Goal: Navigation & Orientation: Find specific page/section

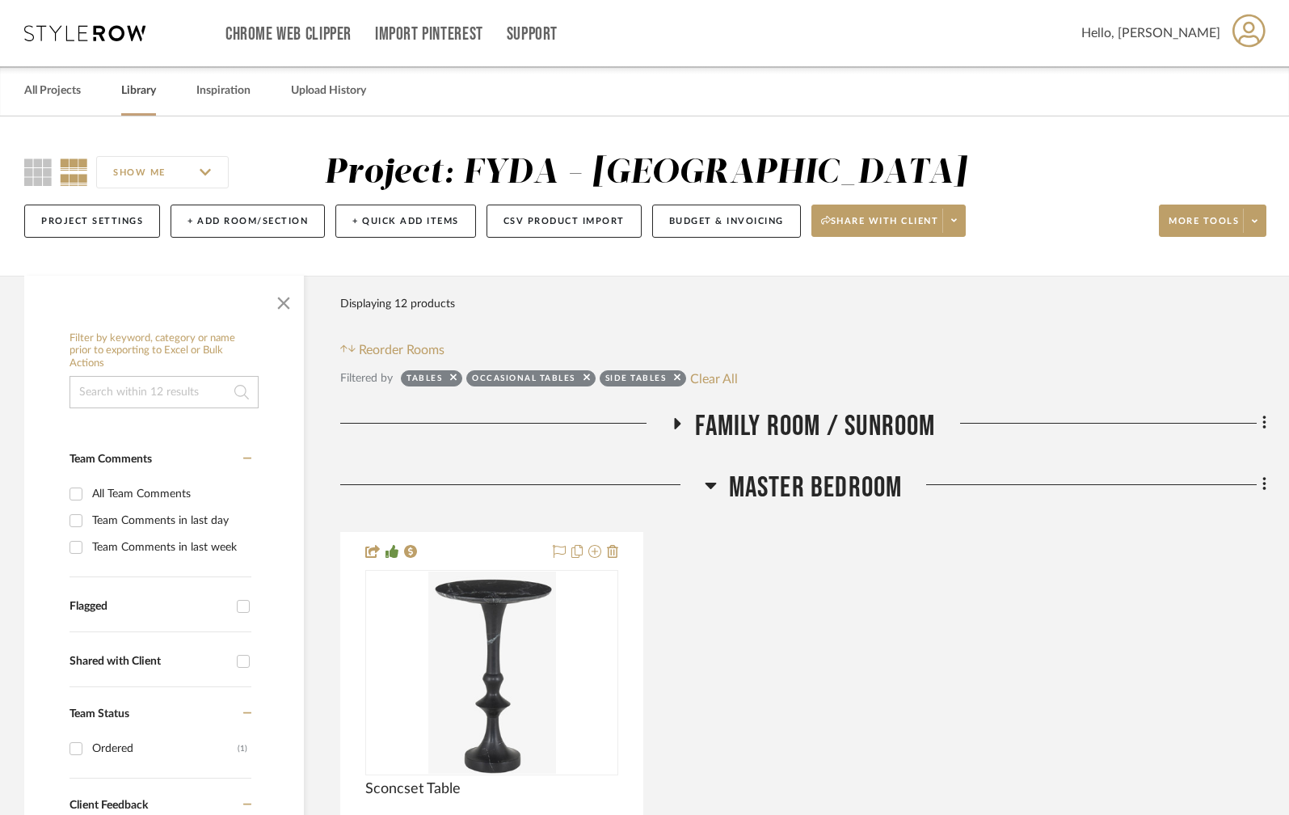
click at [145, 90] on link "Library" at bounding box center [138, 91] width 35 height 22
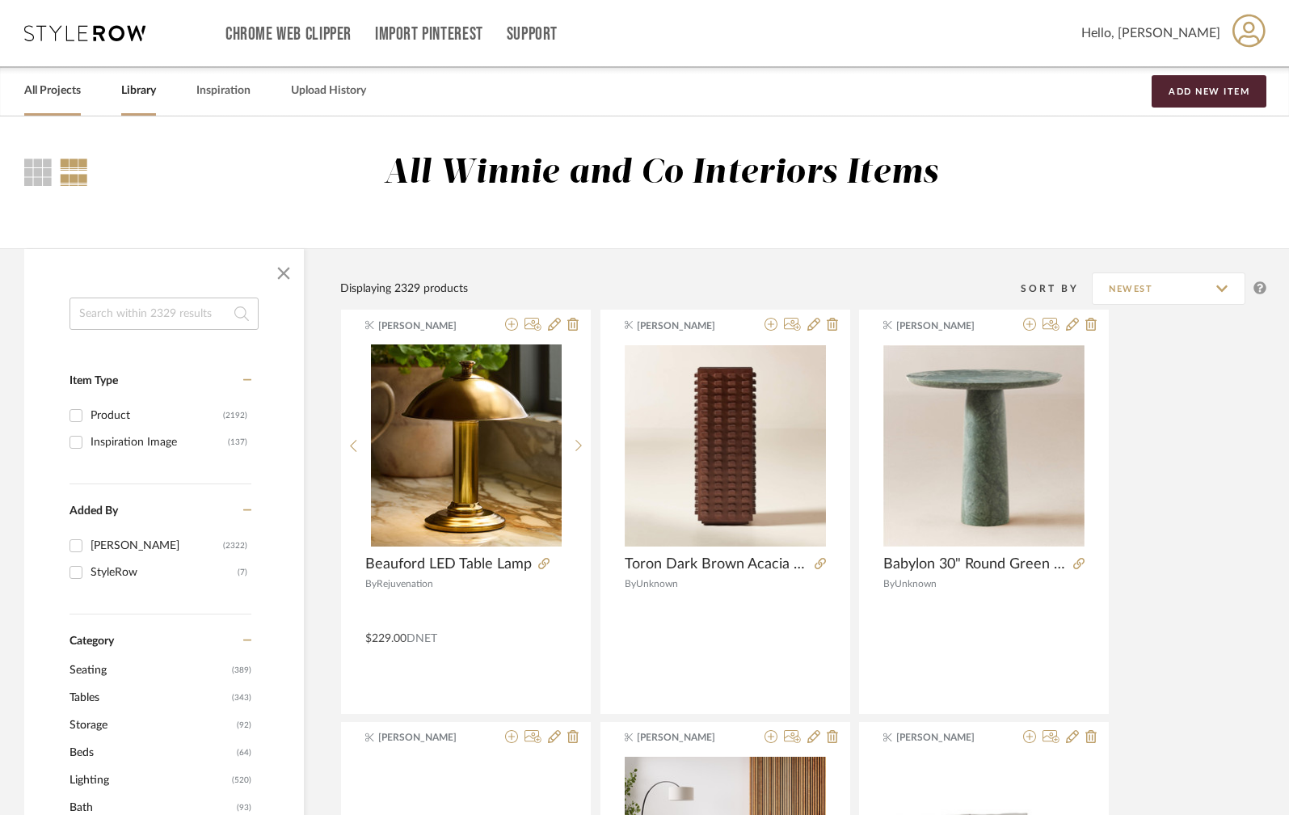
click at [56, 92] on link "All Projects" at bounding box center [52, 91] width 57 height 22
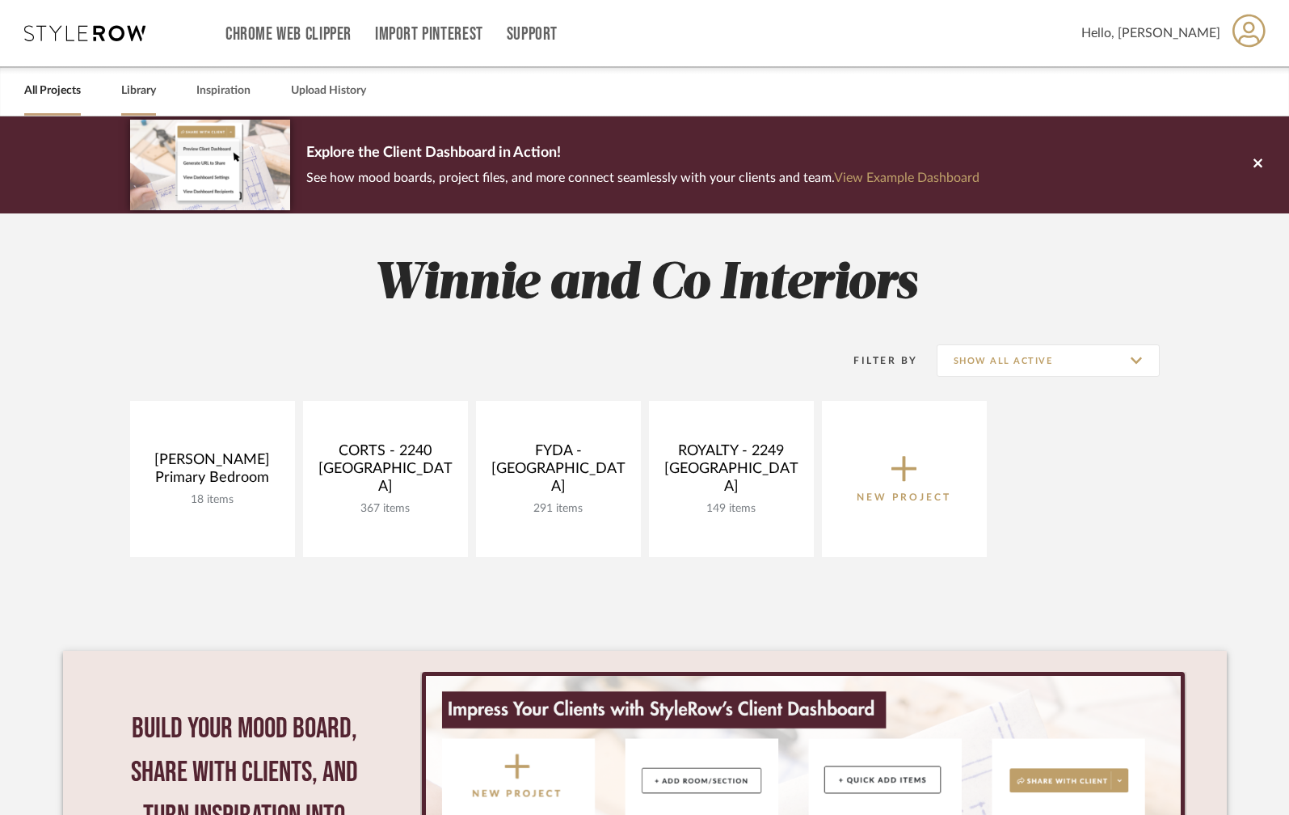
click at [139, 91] on link "Library" at bounding box center [138, 91] width 35 height 22
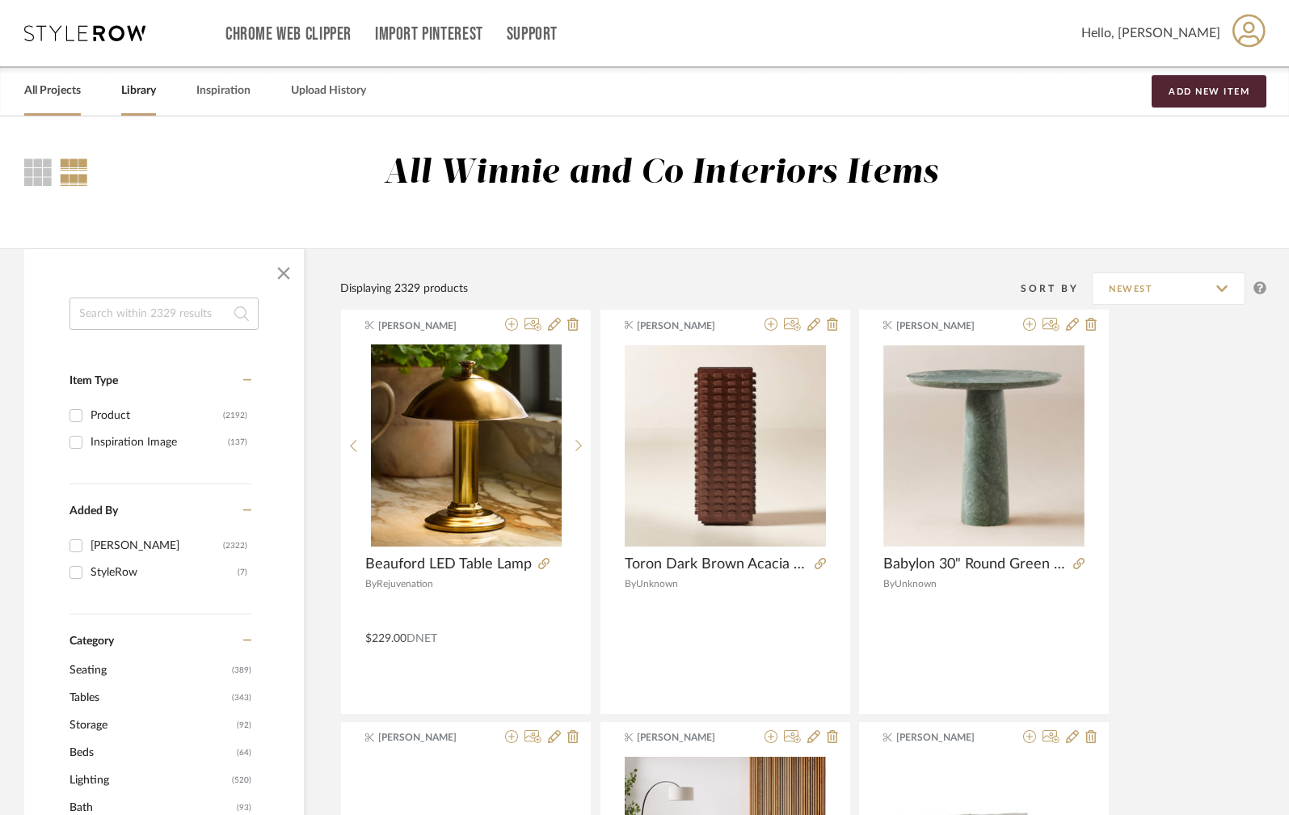
click at [53, 88] on link "All Projects" at bounding box center [52, 91] width 57 height 22
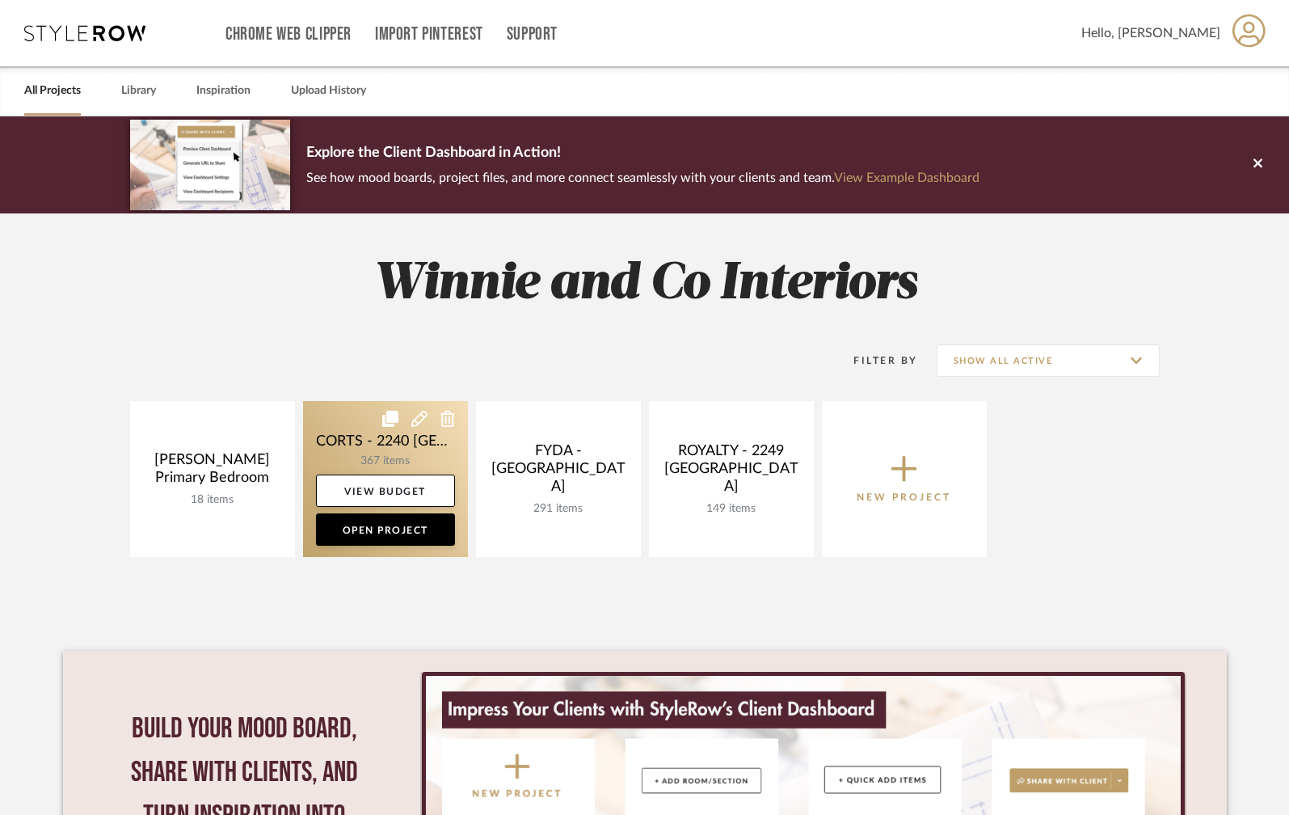
click at [367, 451] on link at bounding box center [385, 479] width 165 height 156
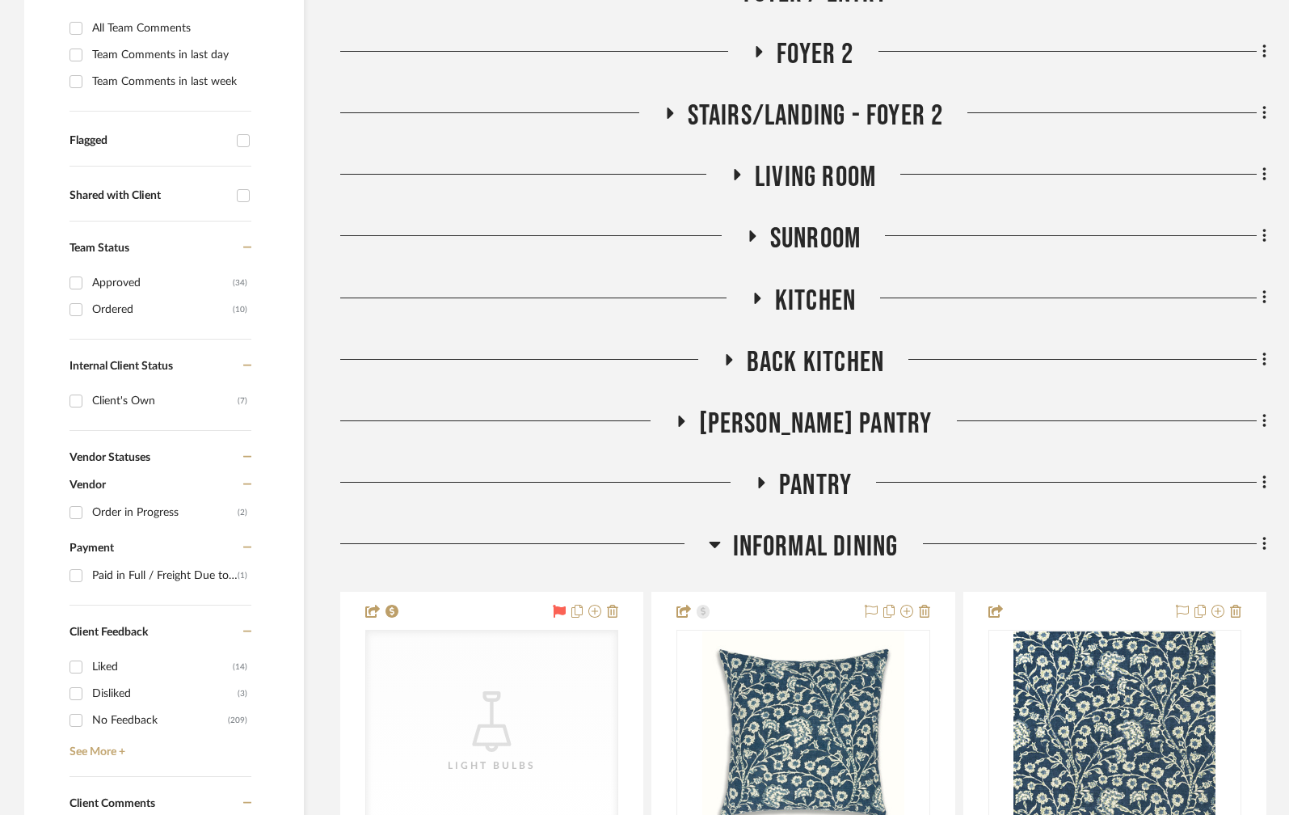
scroll to position [549, 0]
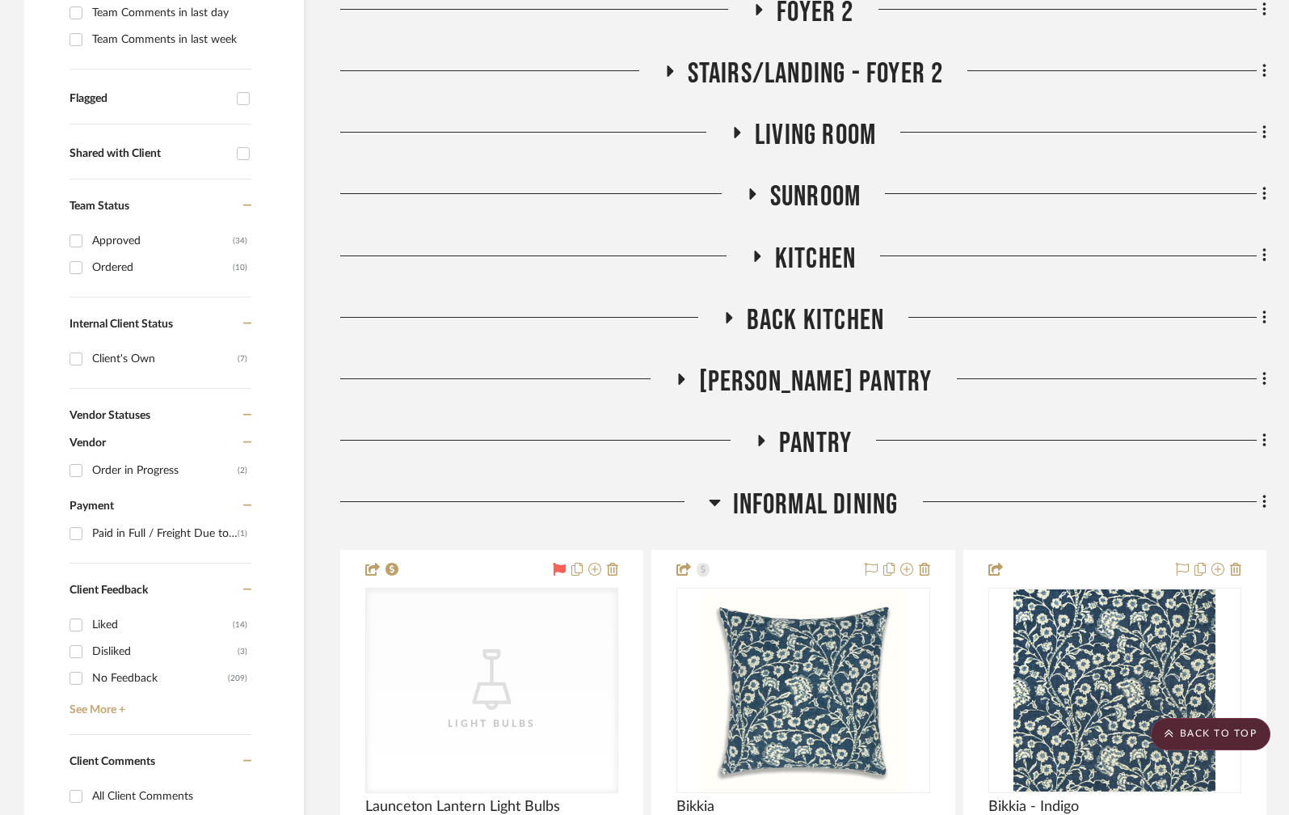
click at [711, 500] on icon at bounding box center [714, 503] width 11 height 6
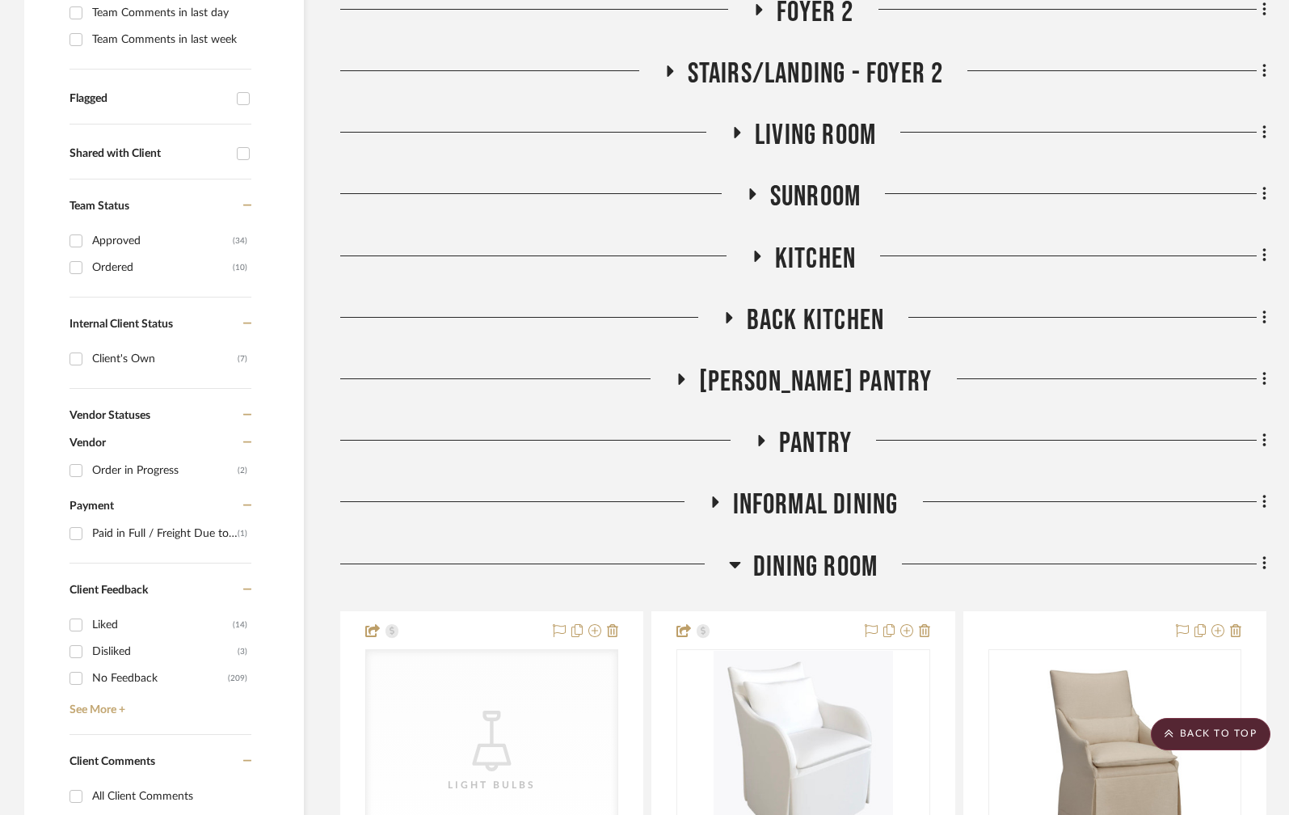
click at [739, 555] on icon at bounding box center [735, 564] width 12 height 19
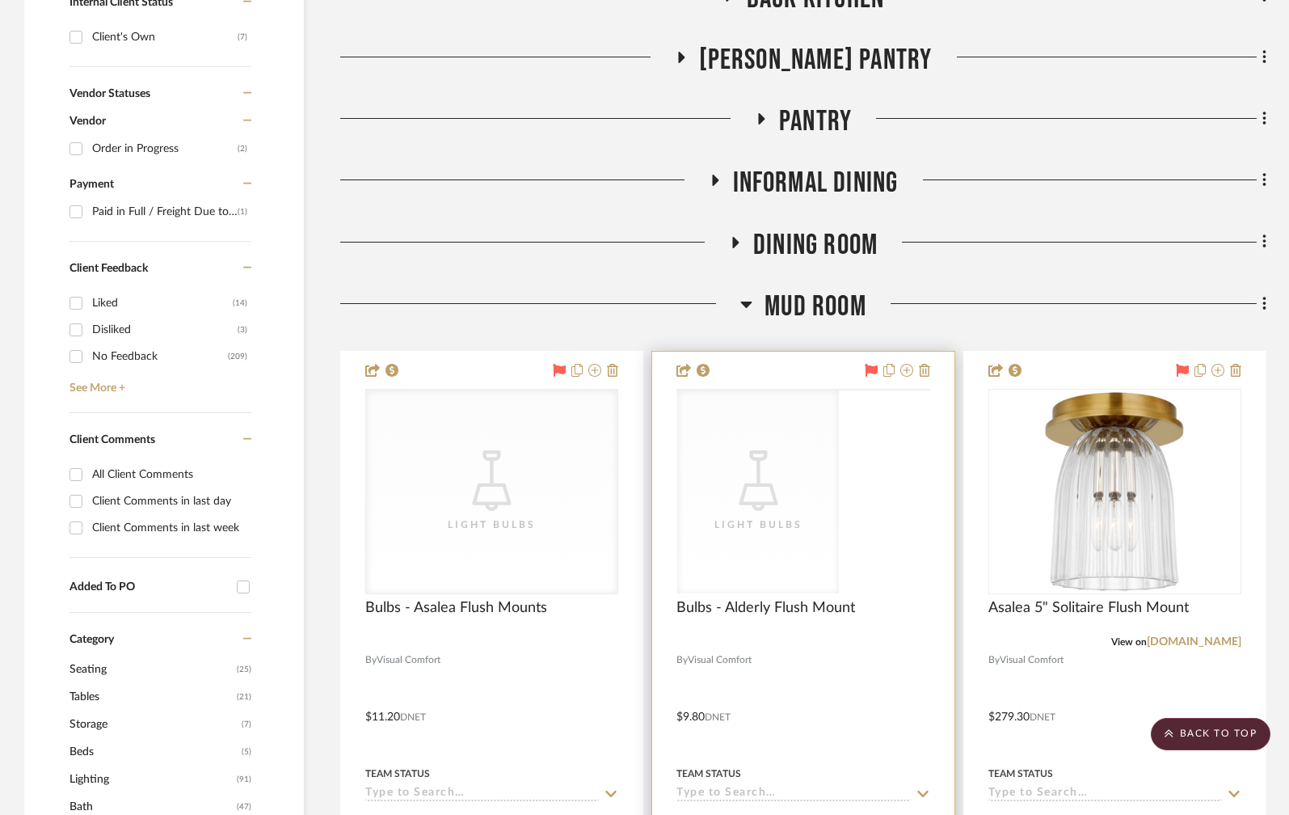
scroll to position [881, 0]
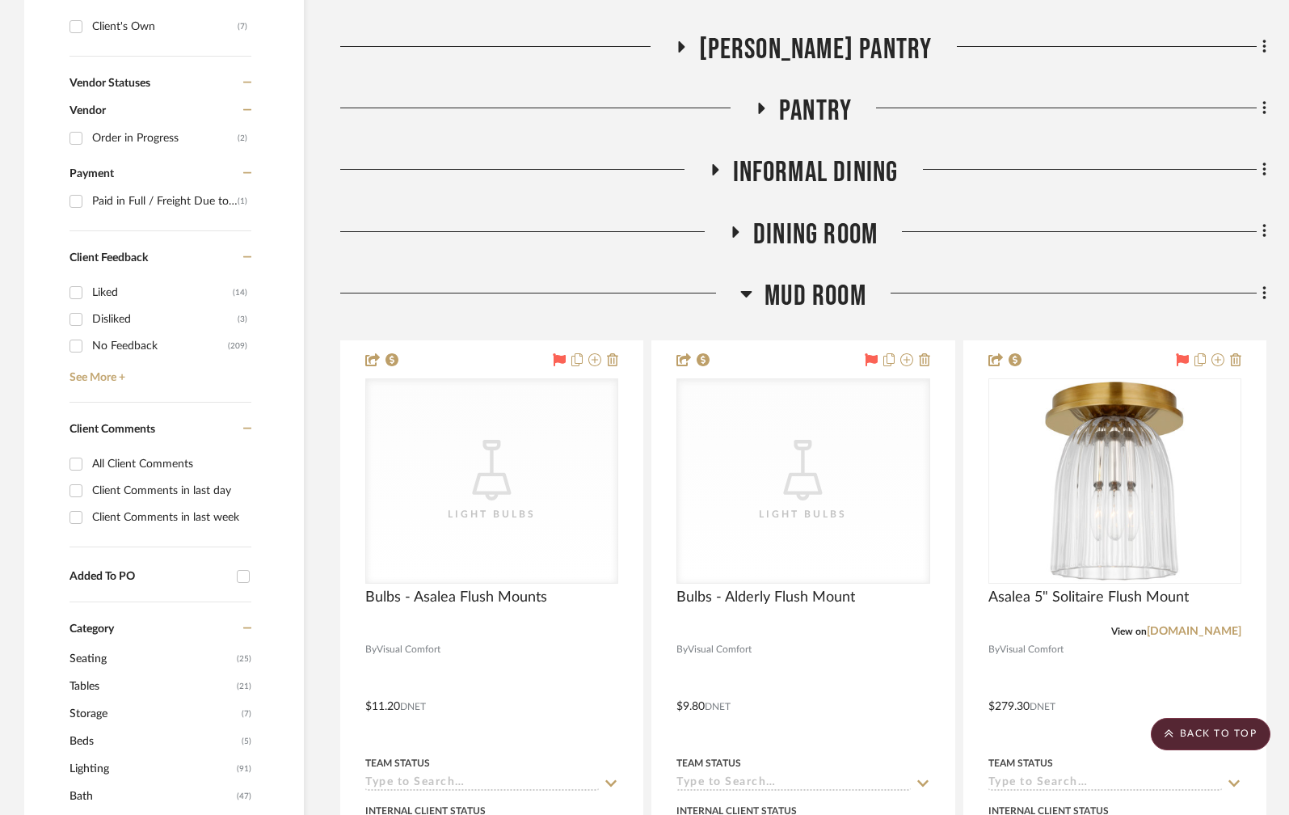
click at [744, 291] on icon at bounding box center [746, 294] width 11 height 6
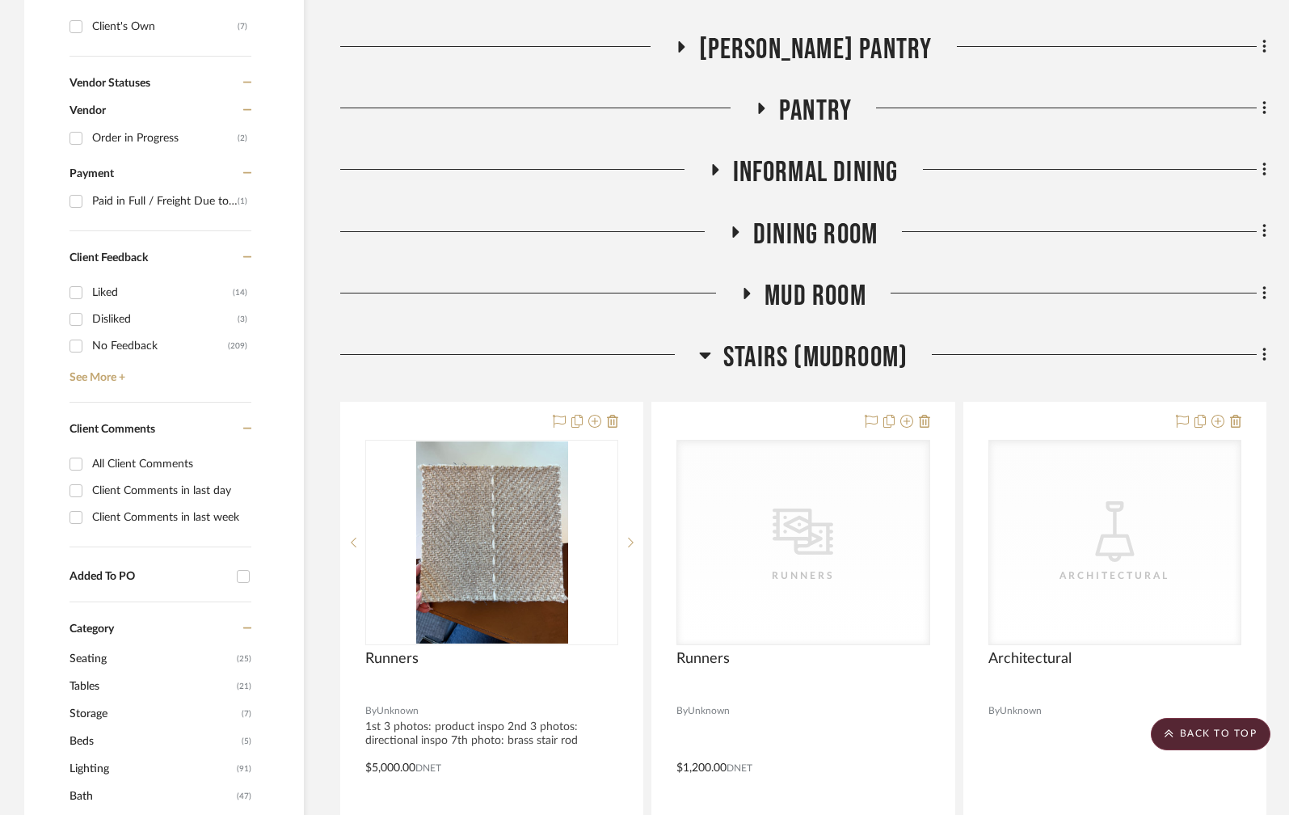
click at [699, 345] on icon at bounding box center [705, 354] width 12 height 19
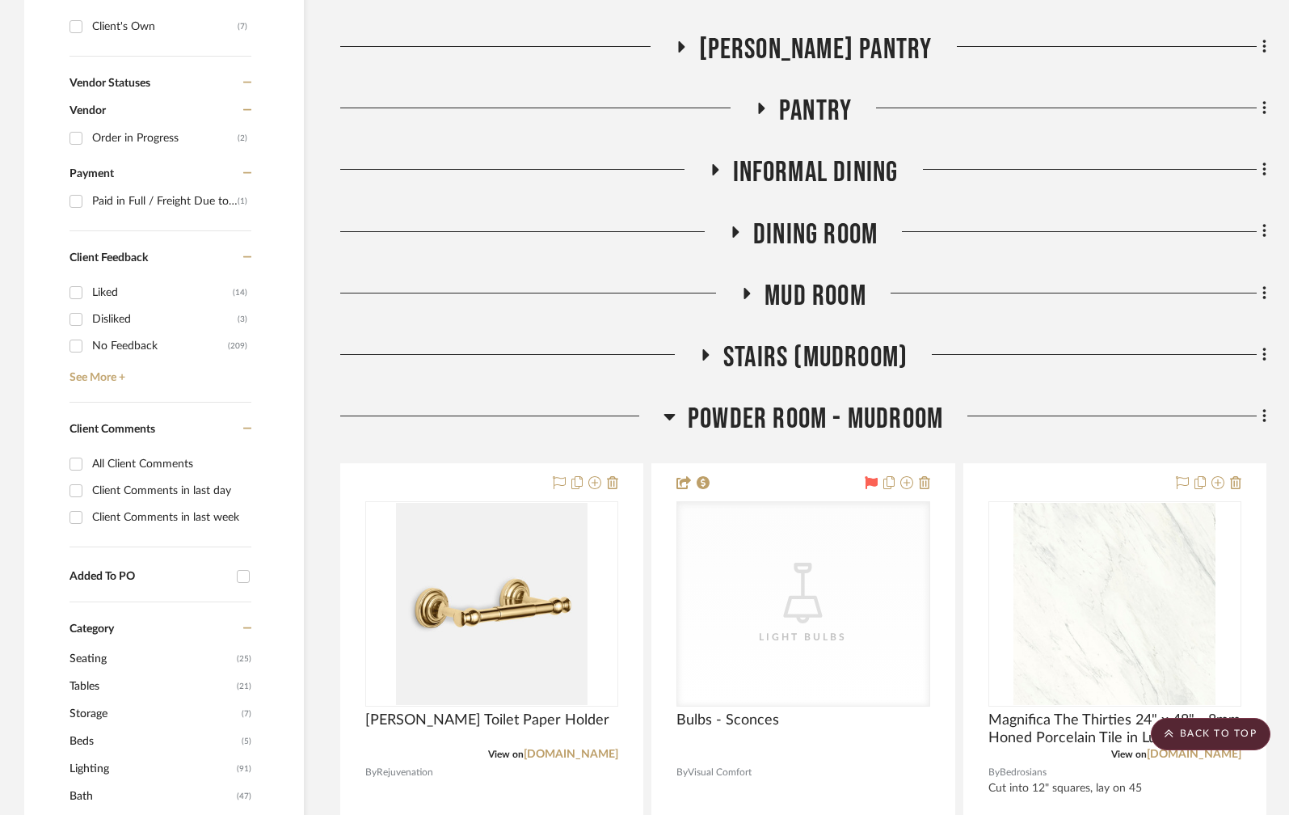
click at [669, 414] on icon at bounding box center [669, 417] width 11 height 6
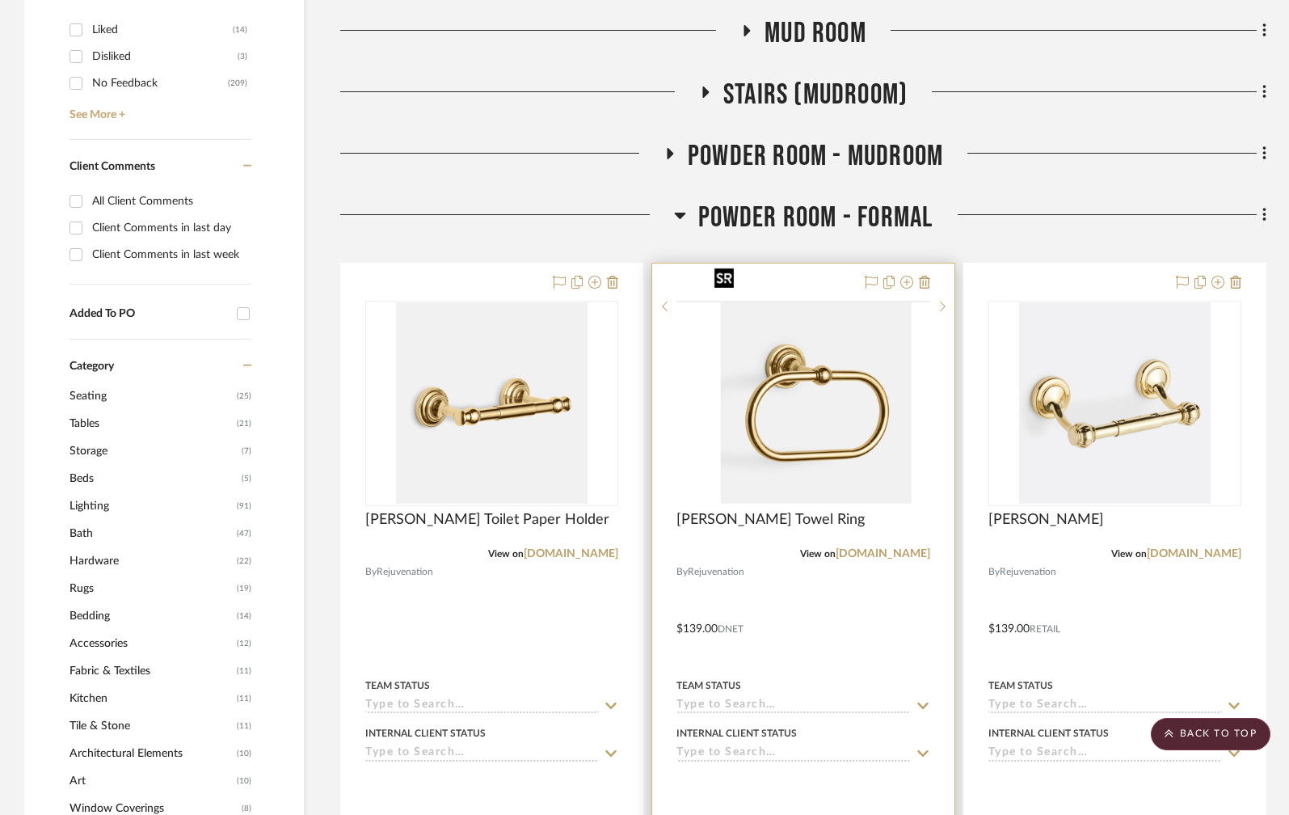
scroll to position [1150, 0]
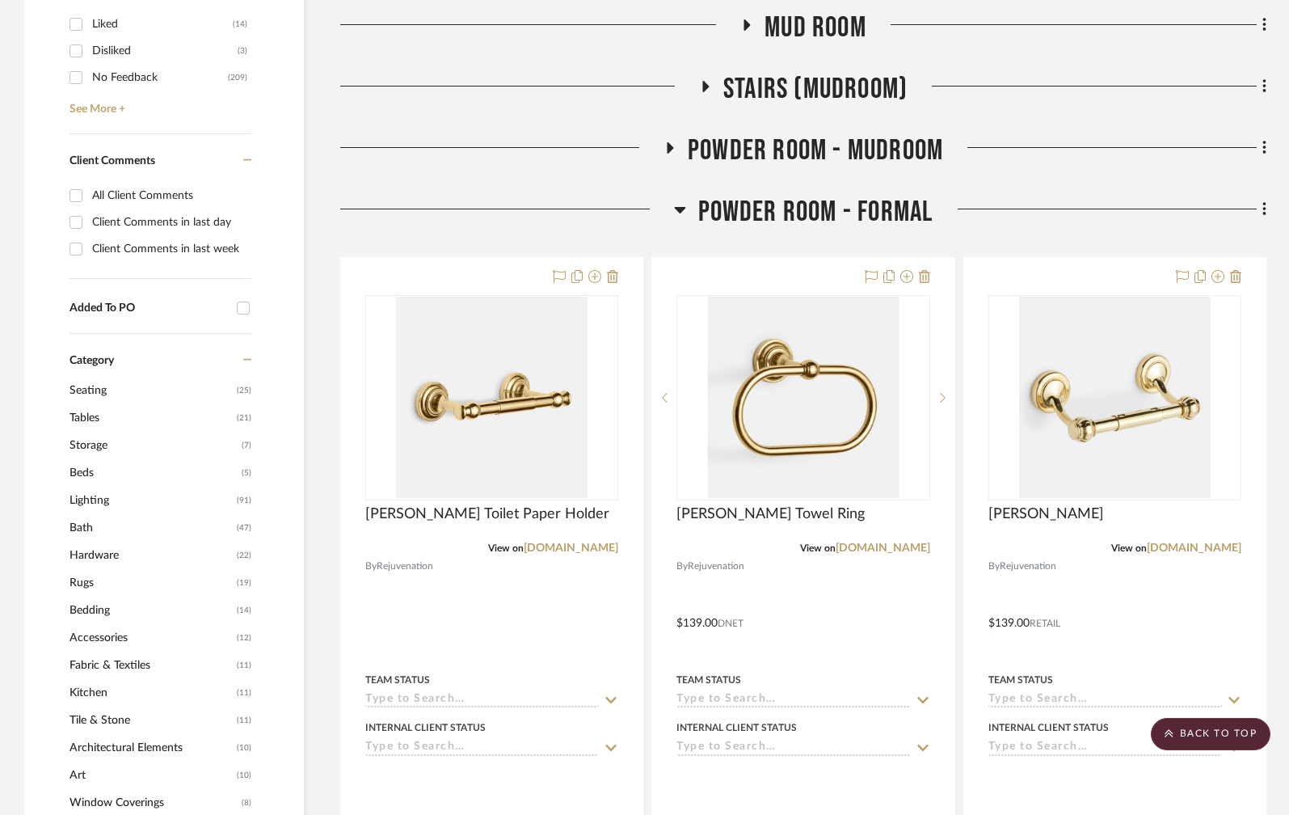
click at [681, 207] on icon at bounding box center [679, 210] width 11 height 6
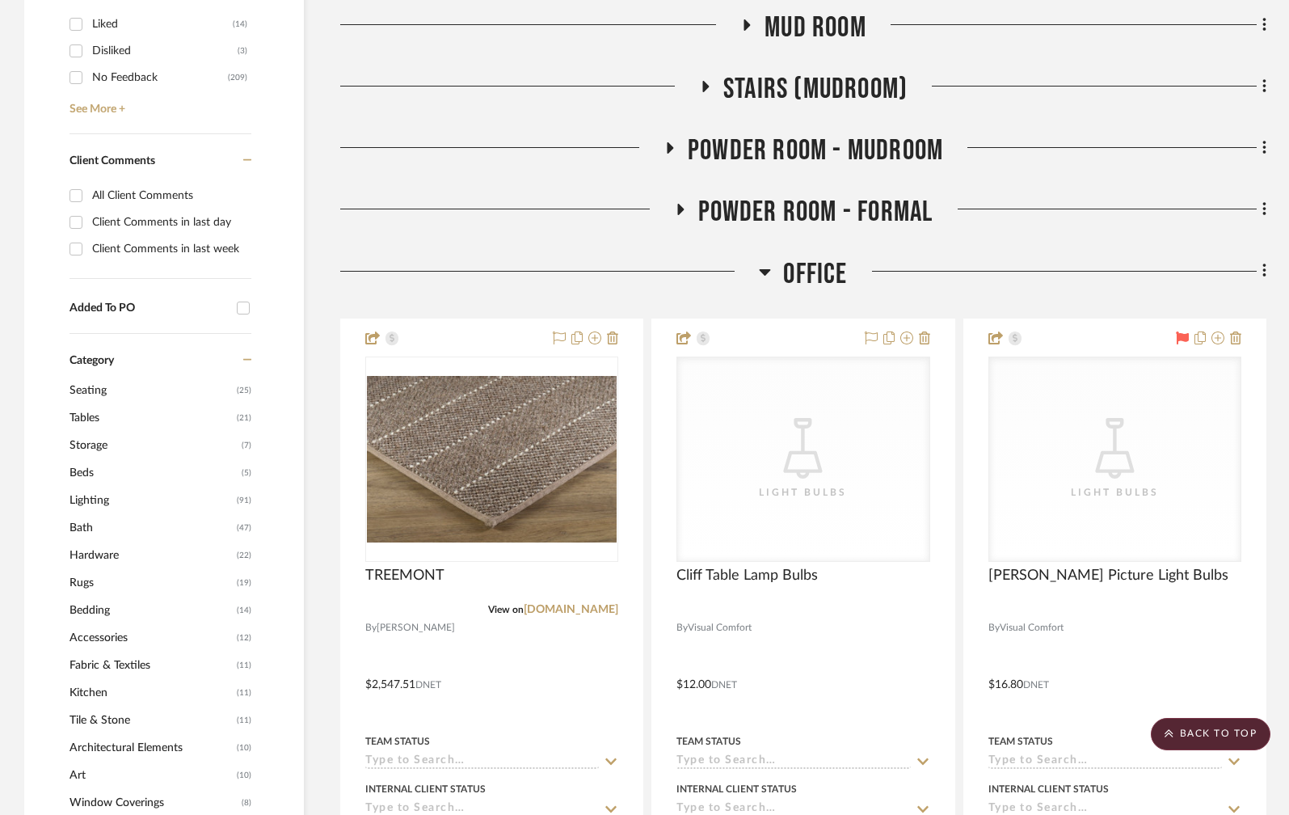
click at [764, 269] on icon at bounding box center [765, 272] width 11 height 6
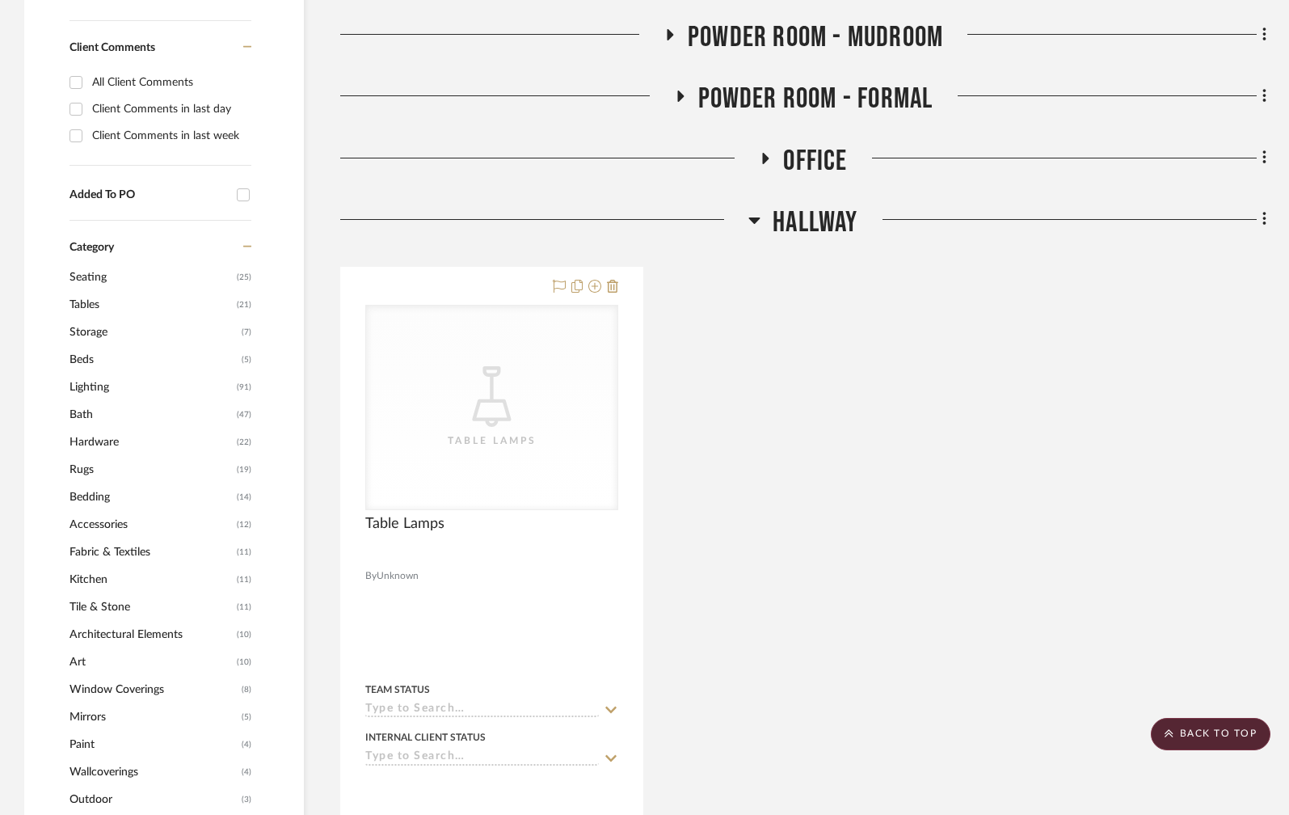
scroll to position [1272, 0]
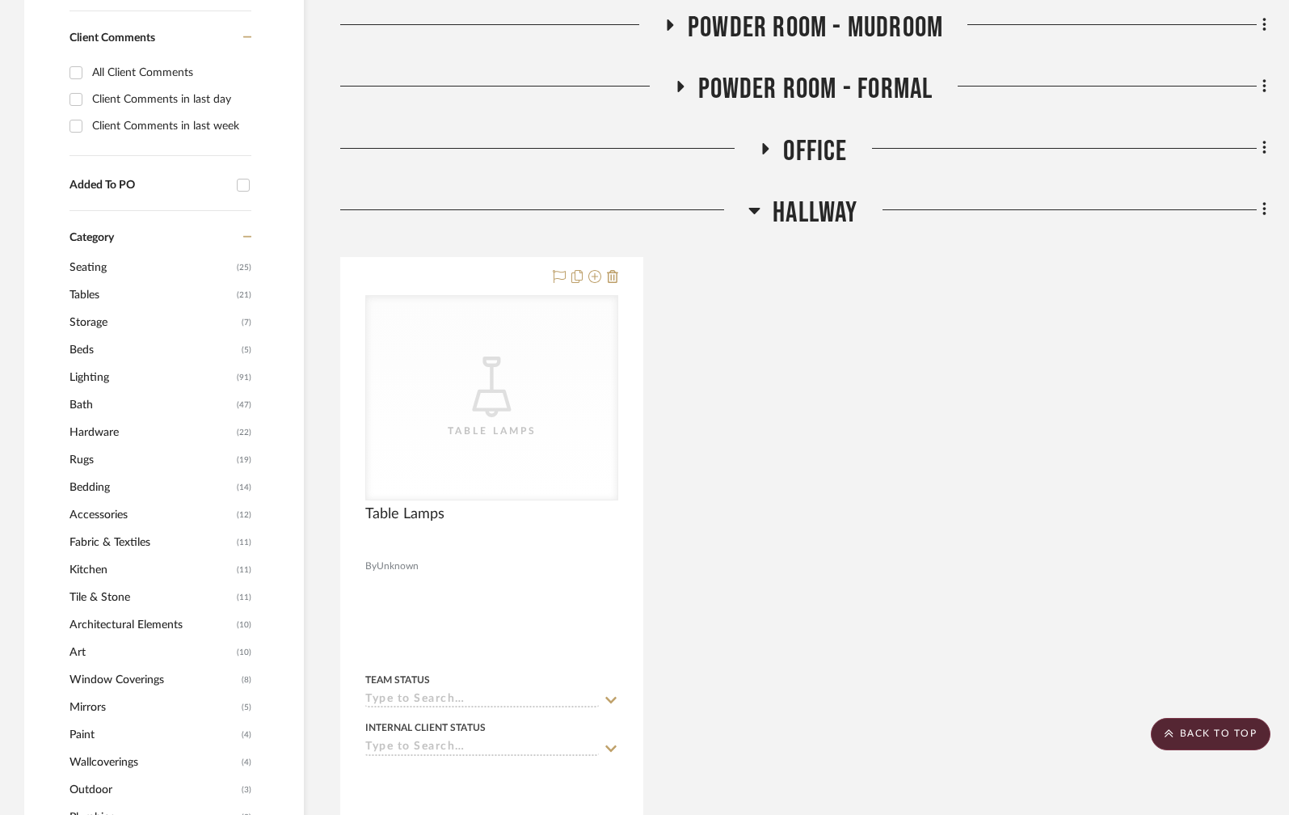
click at [755, 208] on icon at bounding box center [754, 211] width 11 height 6
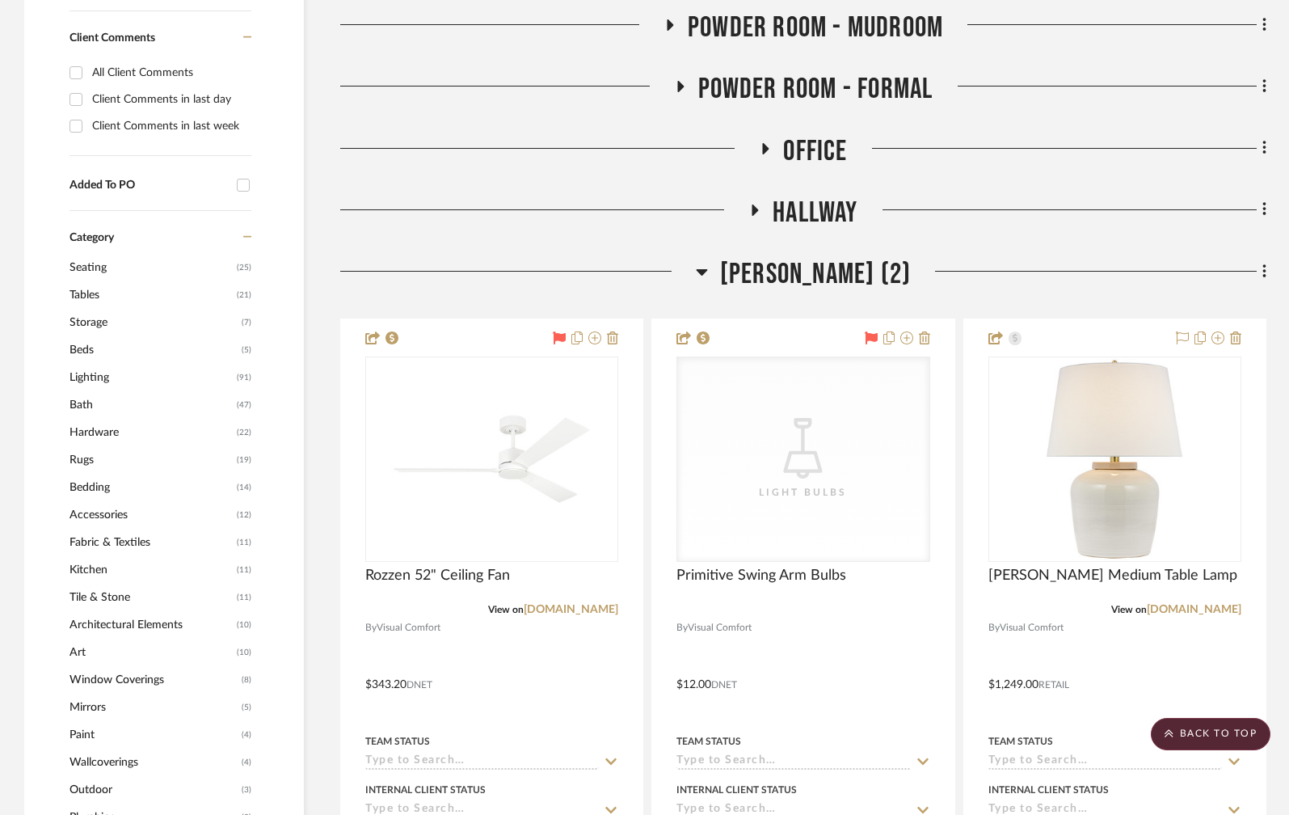
click at [696, 262] on icon at bounding box center [702, 271] width 12 height 19
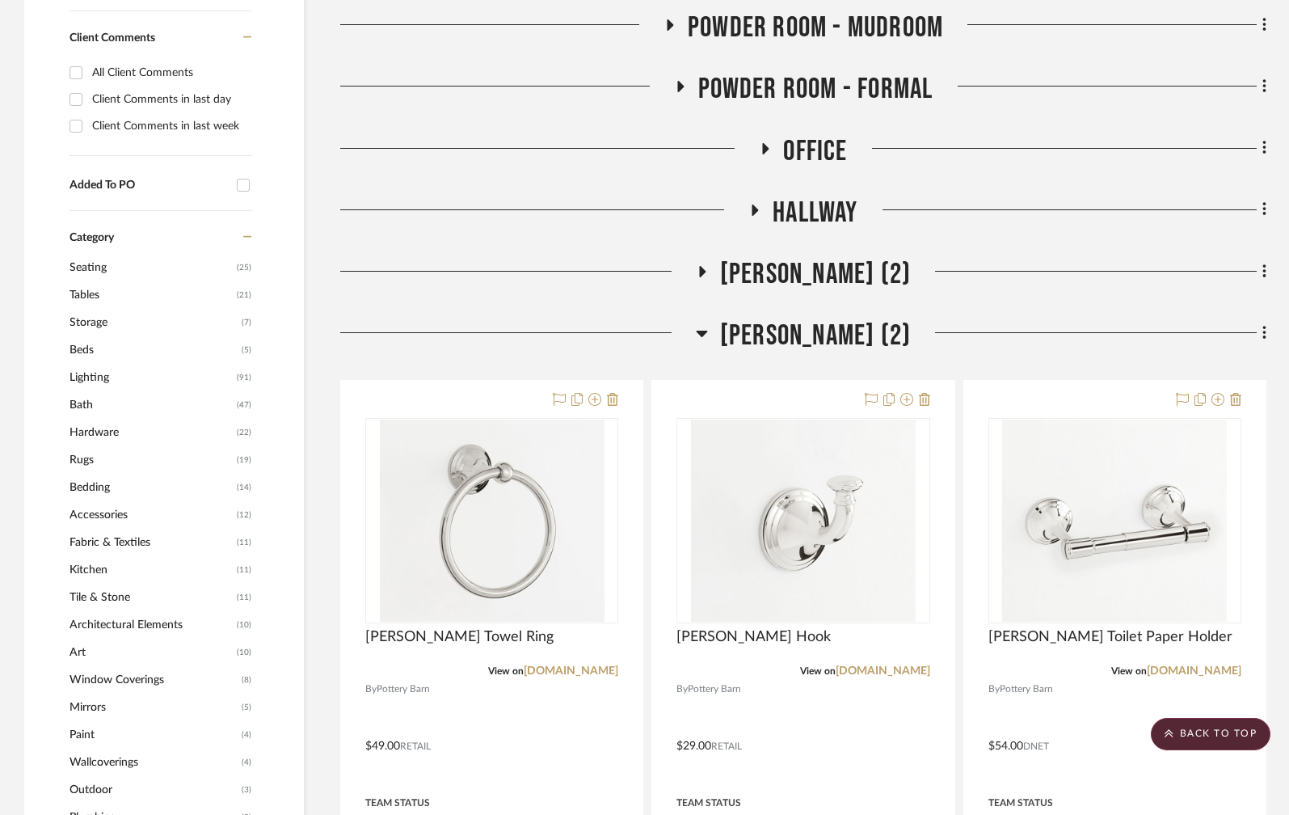
click at [696, 331] on icon at bounding box center [701, 334] width 11 height 6
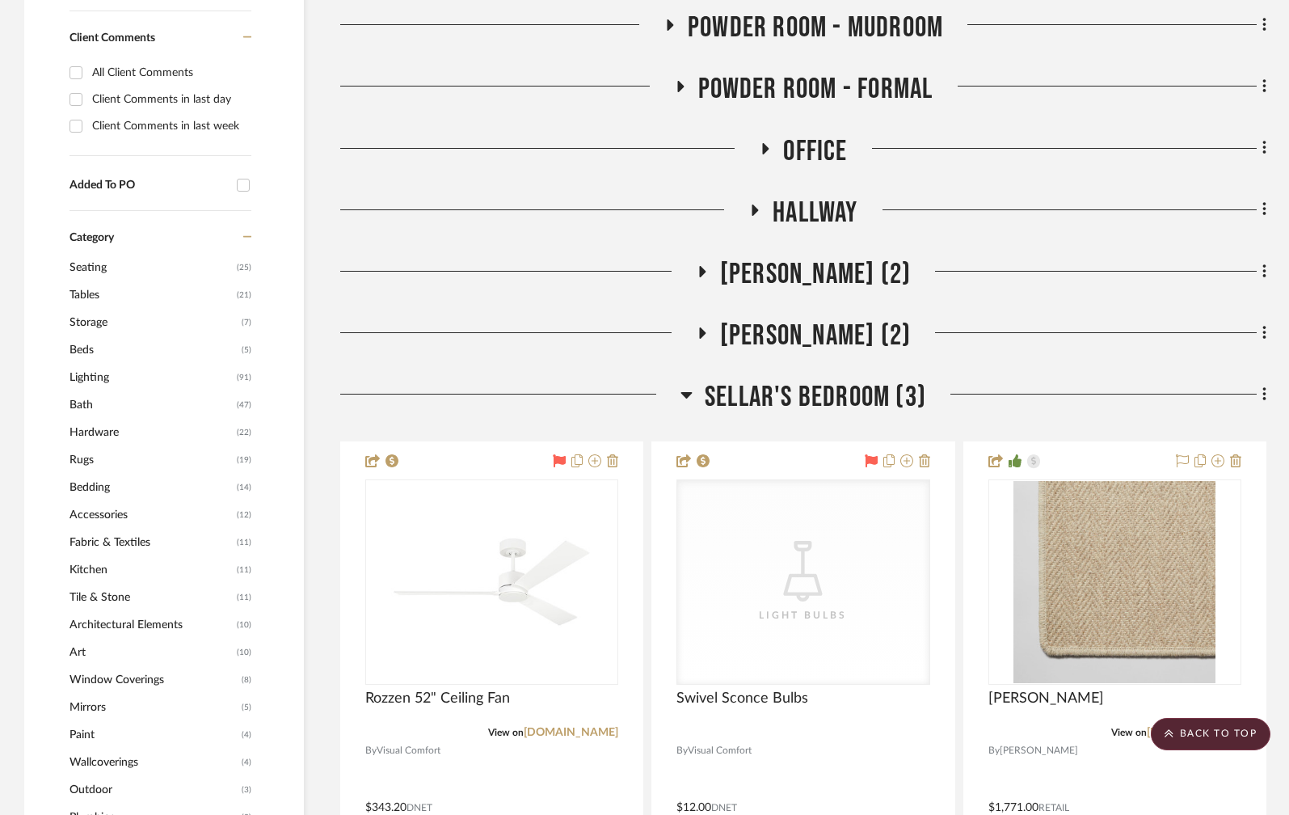
click at [692, 385] on icon at bounding box center [687, 394] width 12 height 19
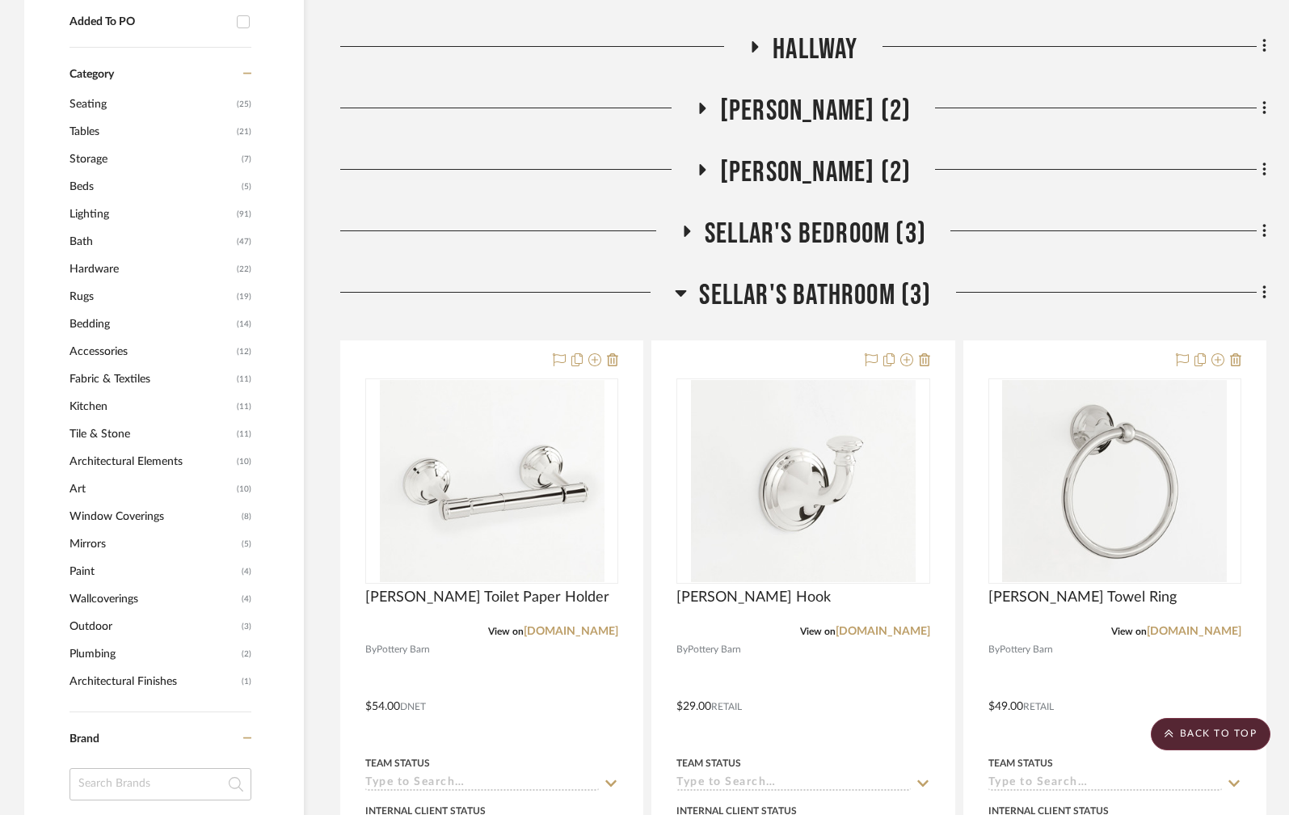
scroll to position [1467, 0]
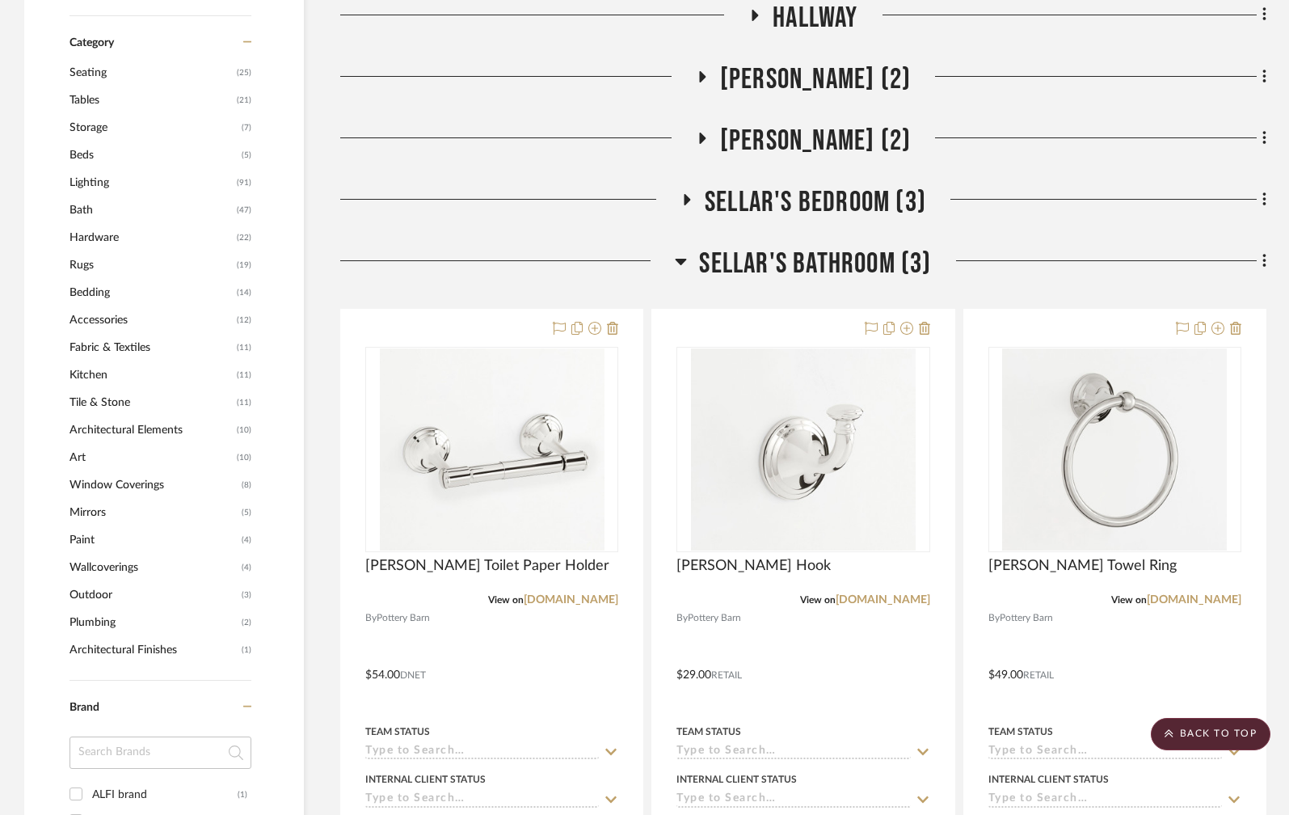
click at [682, 259] on icon at bounding box center [681, 262] width 11 height 6
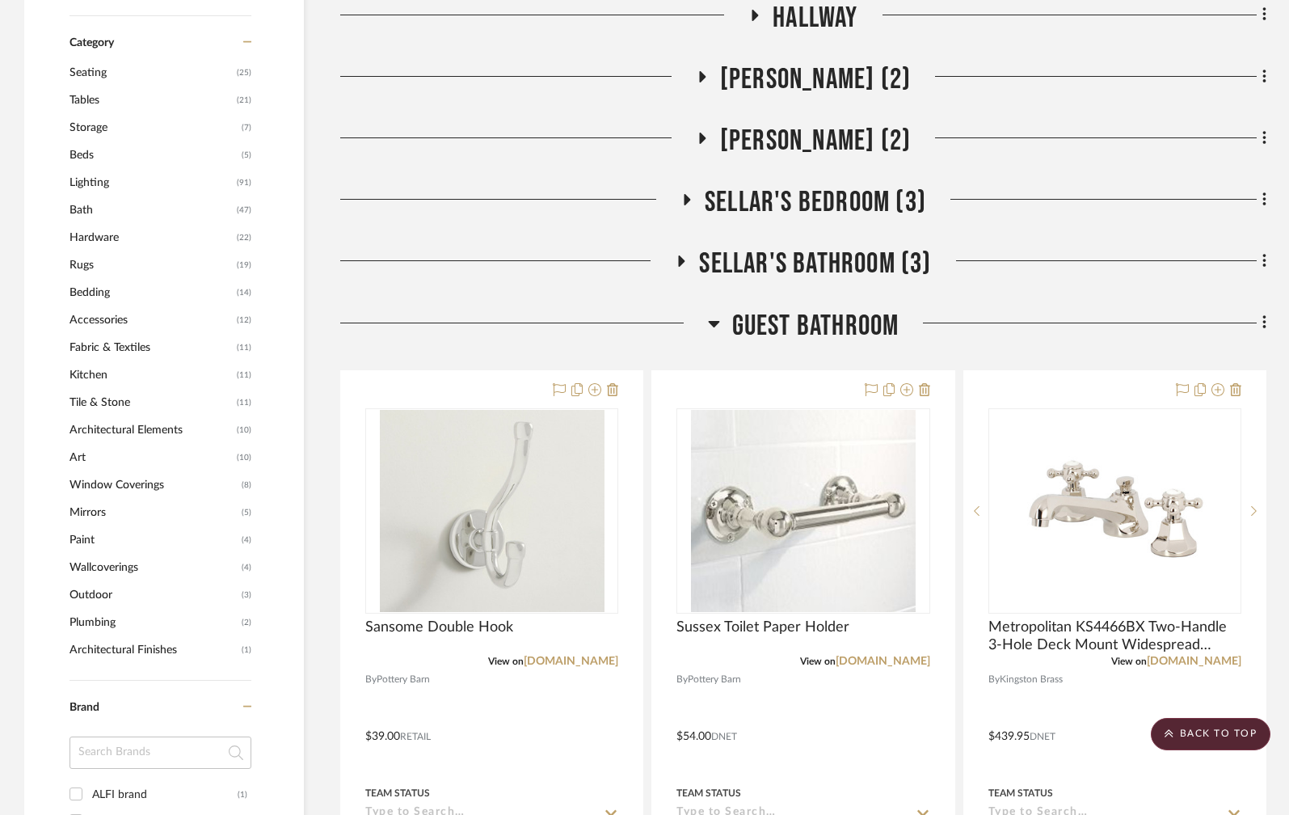
click at [713, 321] on icon at bounding box center [713, 324] width 11 height 6
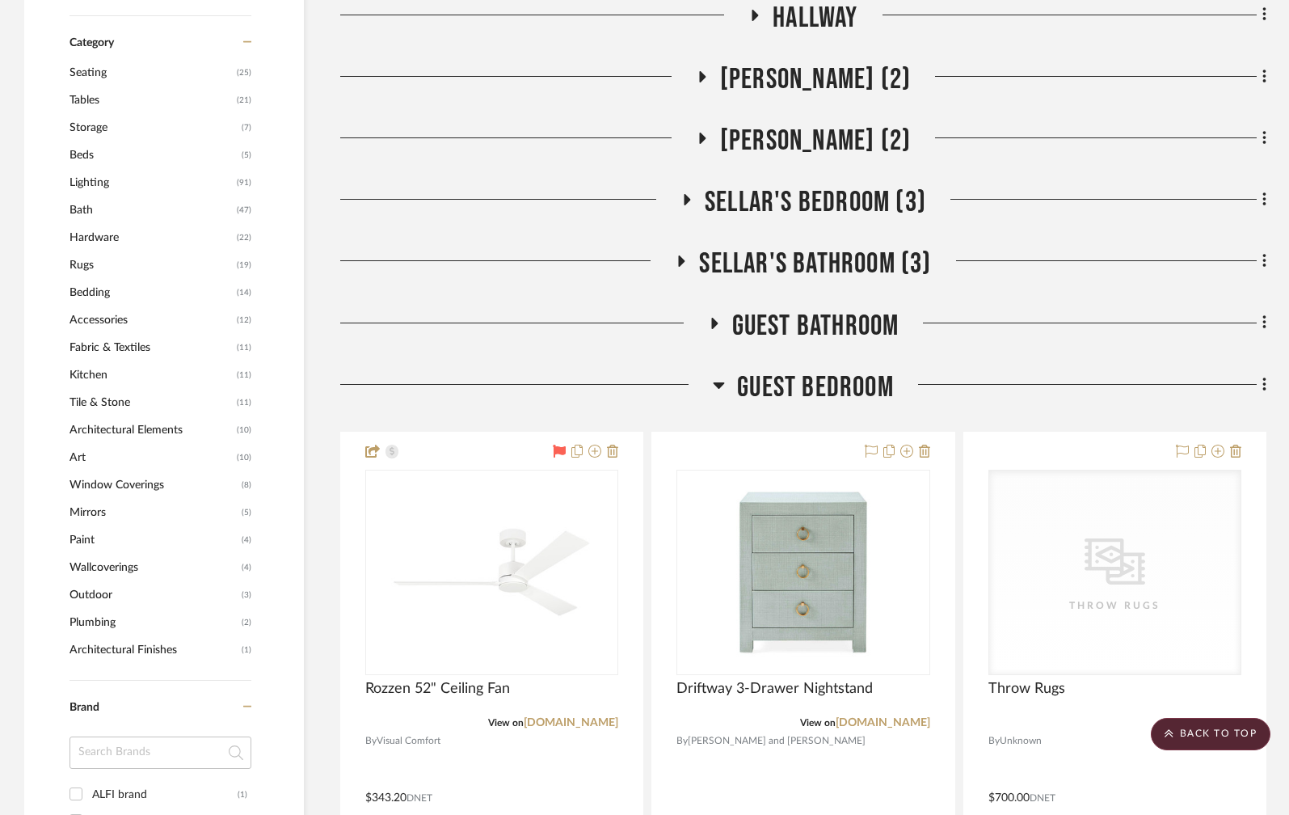
click at [719, 382] on icon at bounding box center [719, 385] width 11 height 6
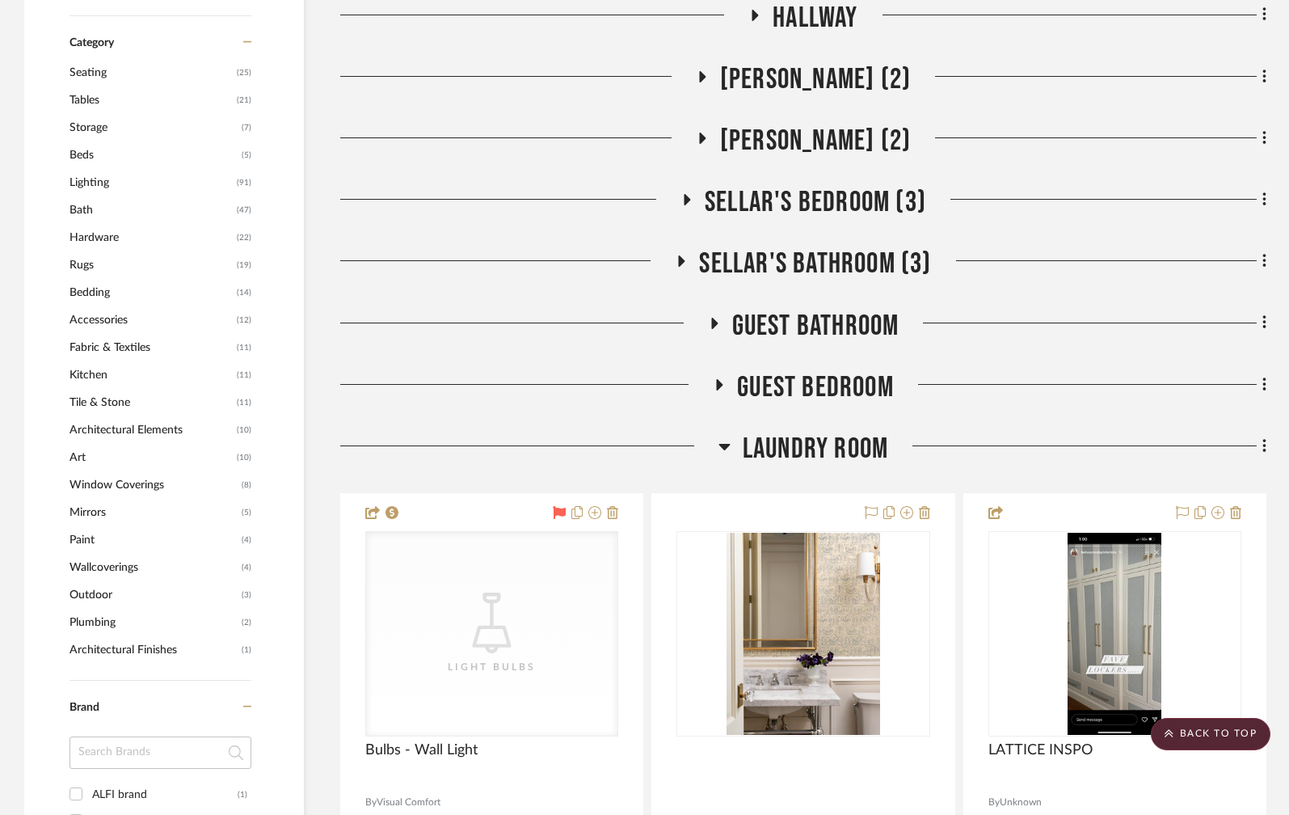
click at [724, 444] on icon at bounding box center [724, 447] width 11 height 6
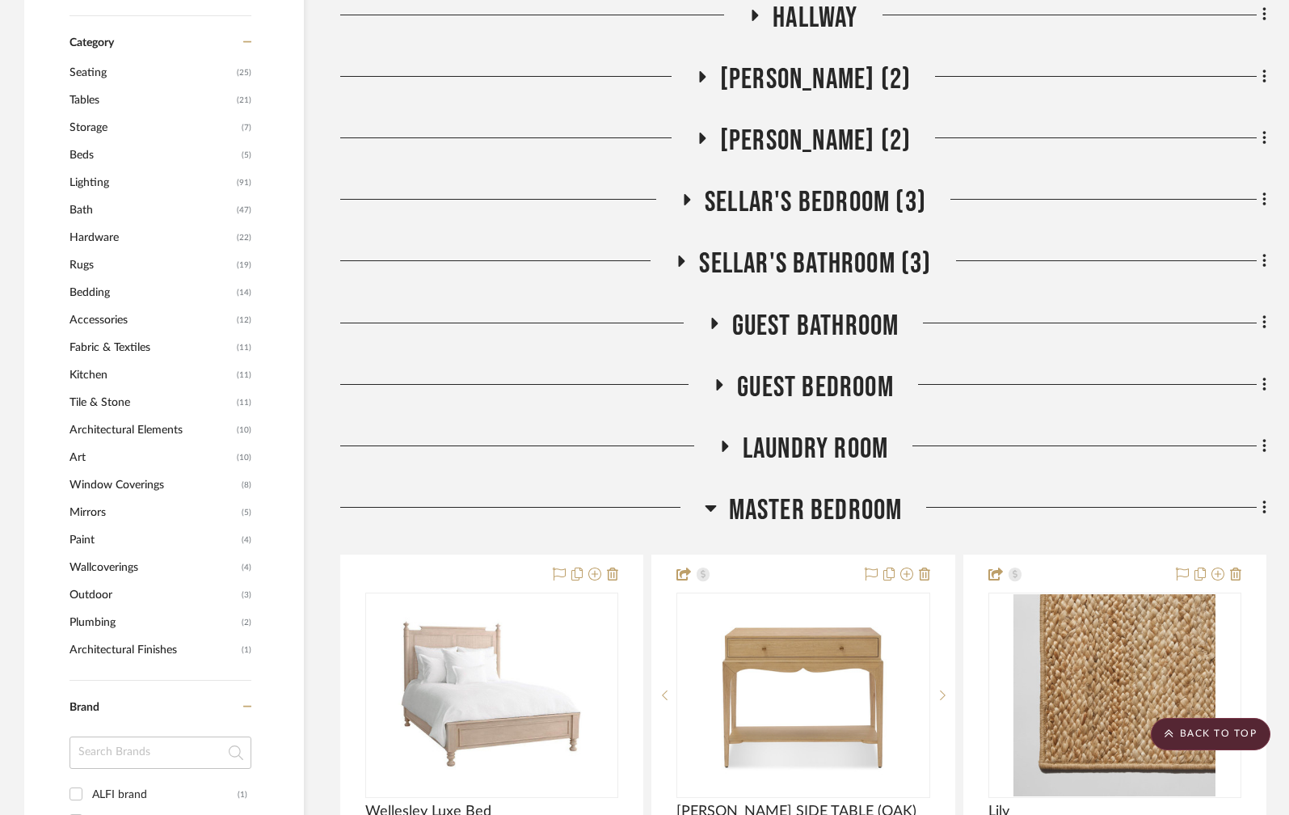
click at [717, 493] on h3 "Master Bedroom" at bounding box center [804, 510] width 198 height 35
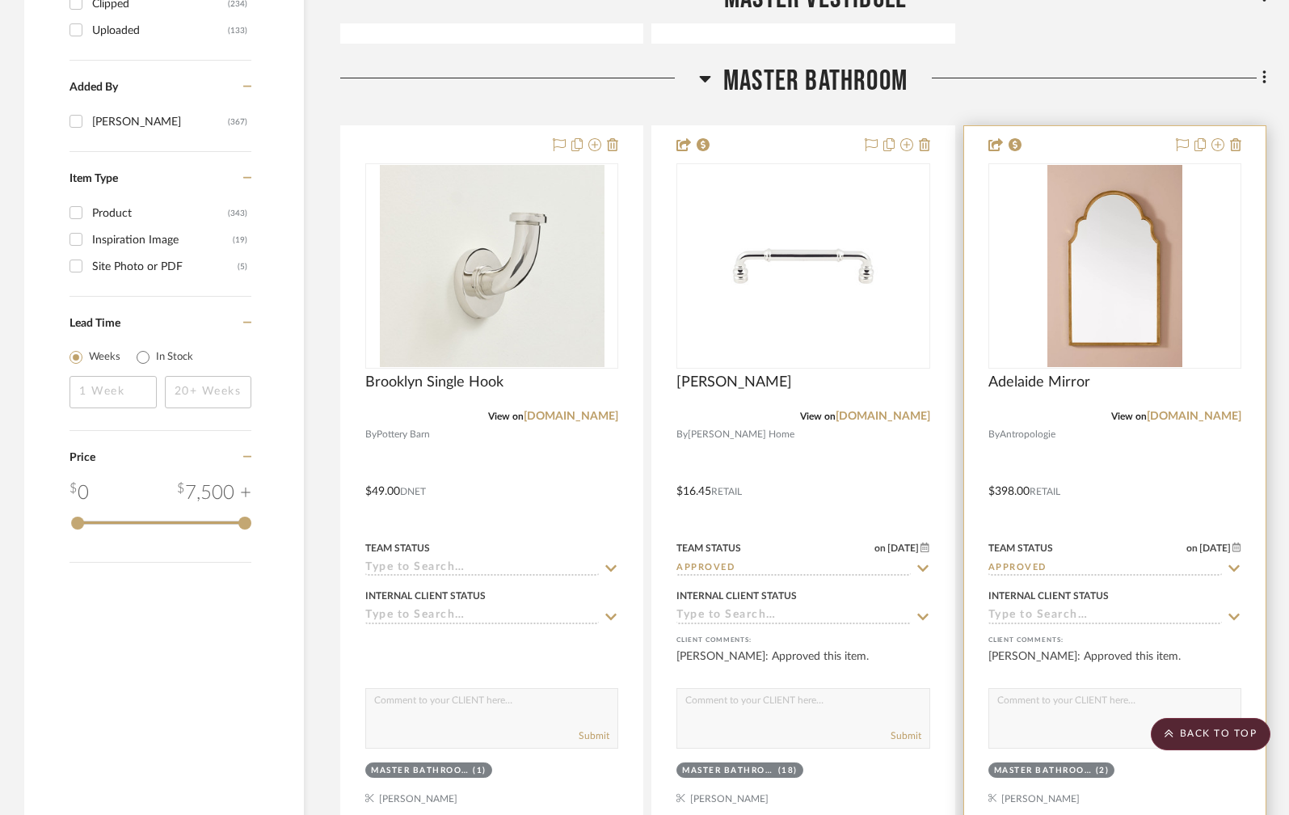
scroll to position [2749, 0]
click at [1190, 411] on link "[DOMAIN_NAME]" at bounding box center [1194, 416] width 95 height 11
click at [1177, 411] on link "[DOMAIN_NAME]" at bounding box center [1194, 416] width 95 height 11
